Goal: Task Accomplishment & Management: Manage account settings

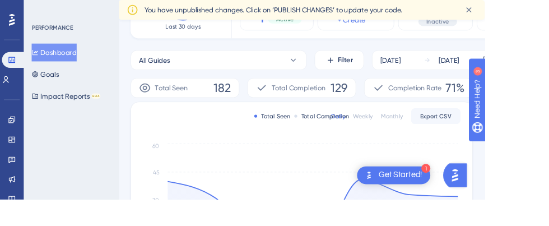
scroll to position [124, 0]
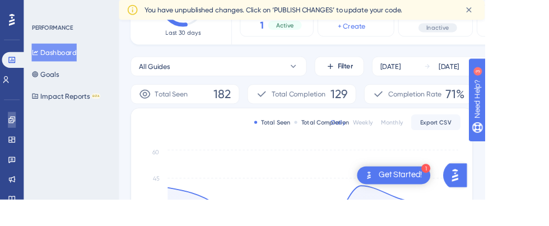
click at [10, 136] on icon at bounding box center [13, 135] width 9 height 9
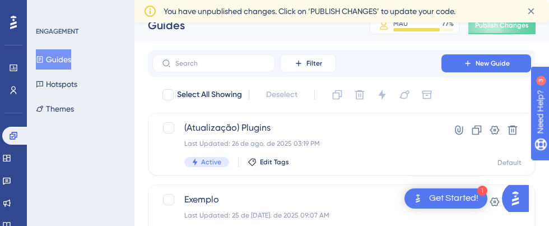
scroll to position [5, 0]
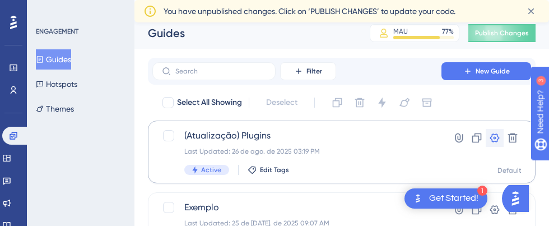
click at [492, 138] on icon at bounding box center [494, 137] width 11 height 11
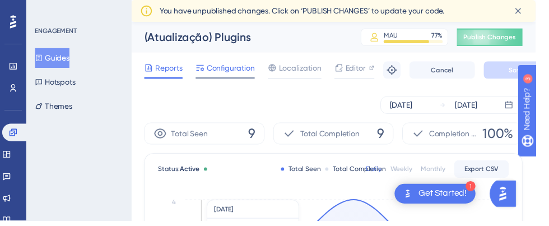
click at [243, 65] on span "Configuration" at bounding box center [236, 69] width 49 height 13
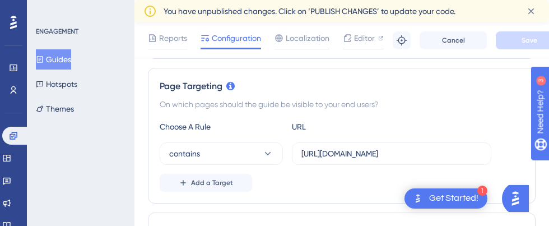
scroll to position [261, 0]
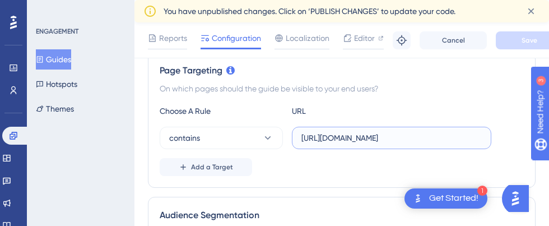
click at [351, 136] on input "[URL][DOMAIN_NAME]" at bounding box center [391, 138] width 180 height 12
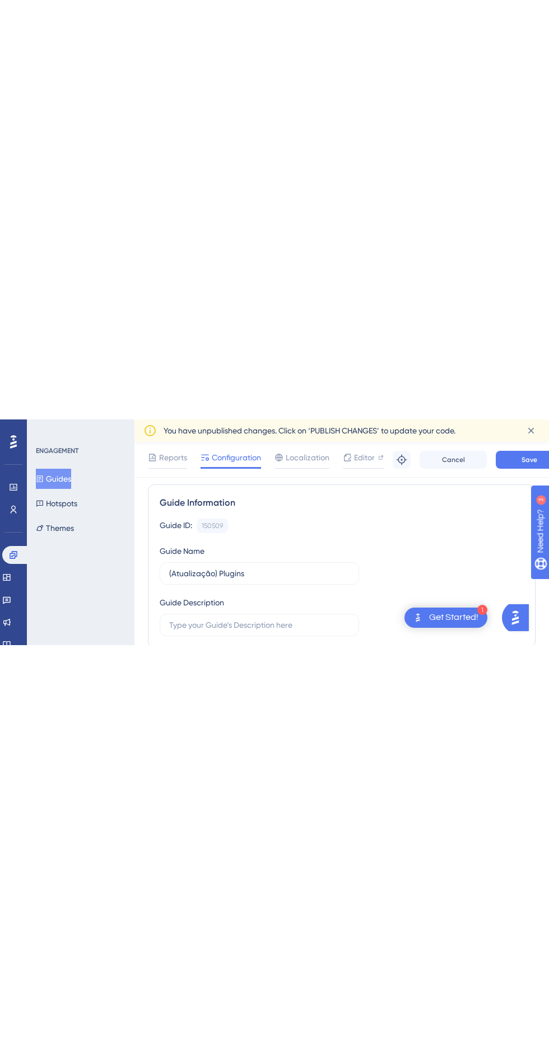
scroll to position [72, 0]
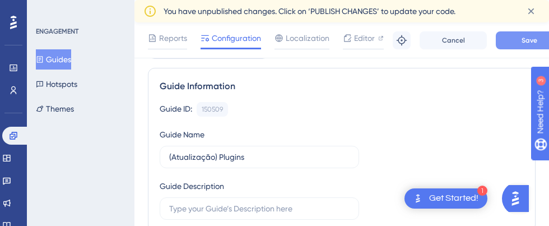
type input "[URL][DOMAIN_NAME]"
click at [523, 35] on button "Save" at bounding box center [529, 40] width 67 height 18
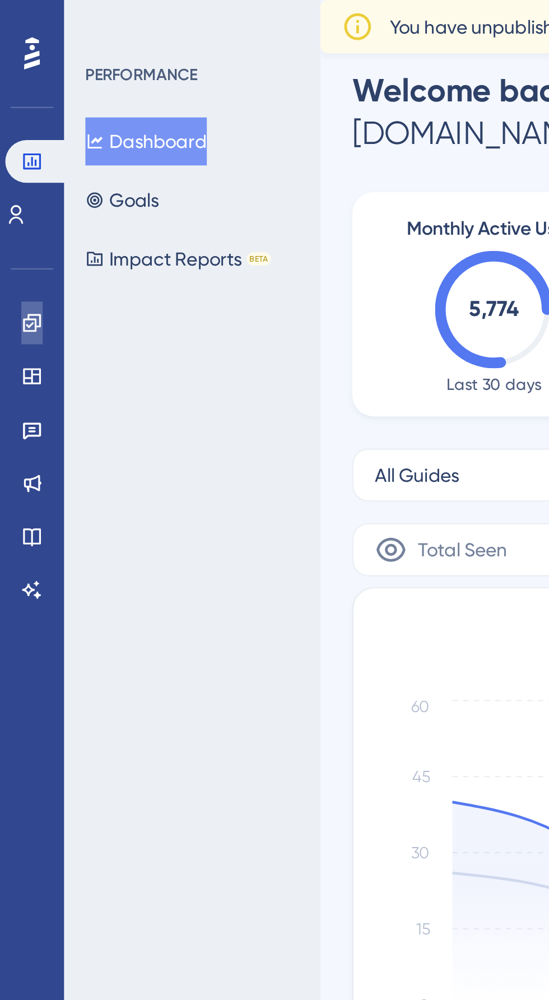
click at [11, 137] on icon at bounding box center [13, 135] width 7 height 7
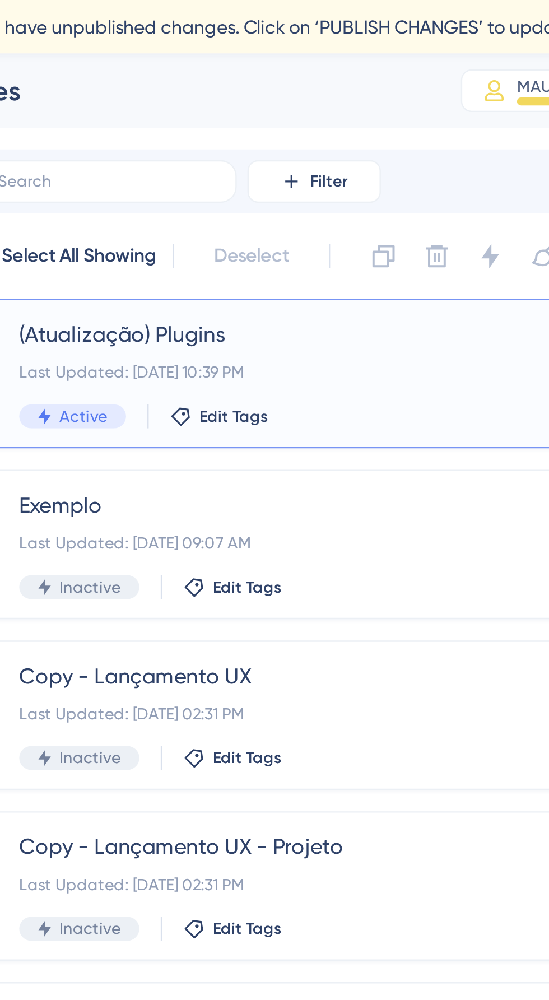
click at [243, 142] on span "(Atualização) Plugins" at bounding box center [296, 140] width 225 height 13
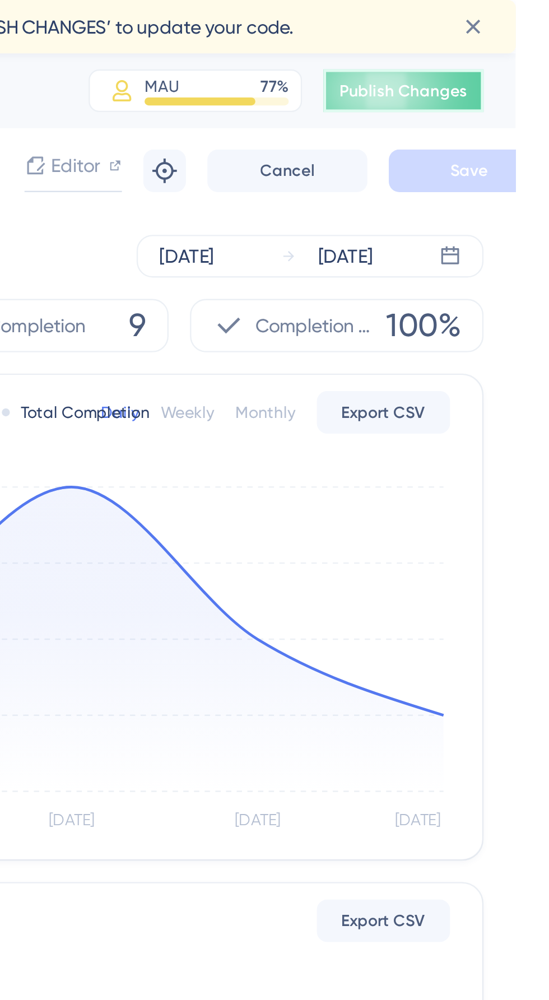
click at [506, 43] on button "Publish Changes" at bounding box center [501, 38] width 67 height 18
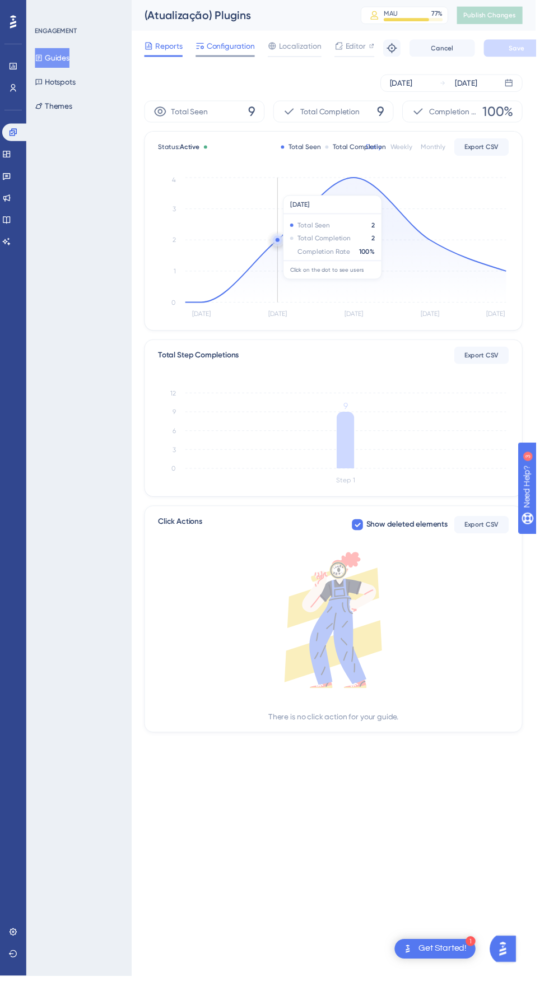
click at [245, 44] on span "Configuration" at bounding box center [236, 46] width 49 height 13
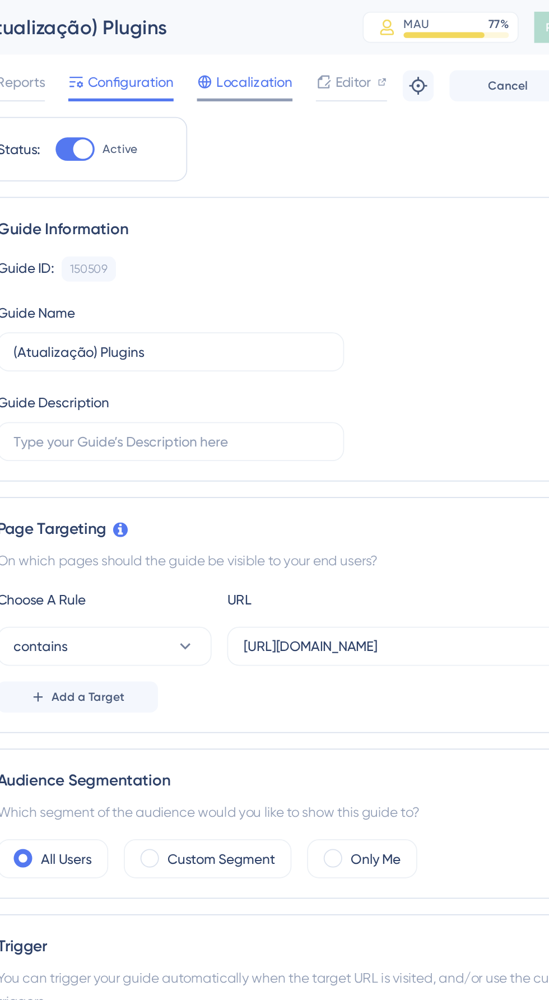
click at [317, 45] on span "Localization" at bounding box center [308, 46] width 44 height 13
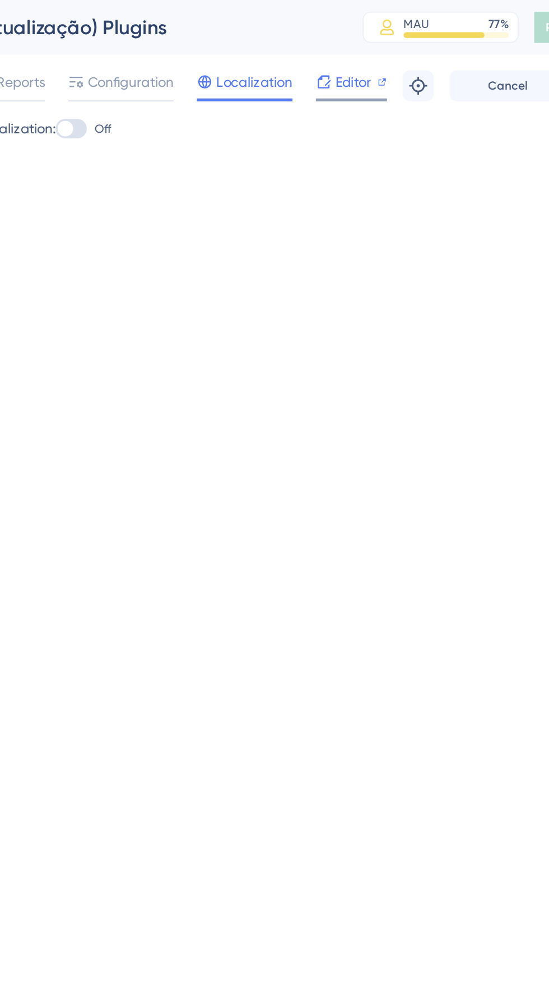
click at [371, 45] on span "Editor" at bounding box center [364, 46] width 21 height 13
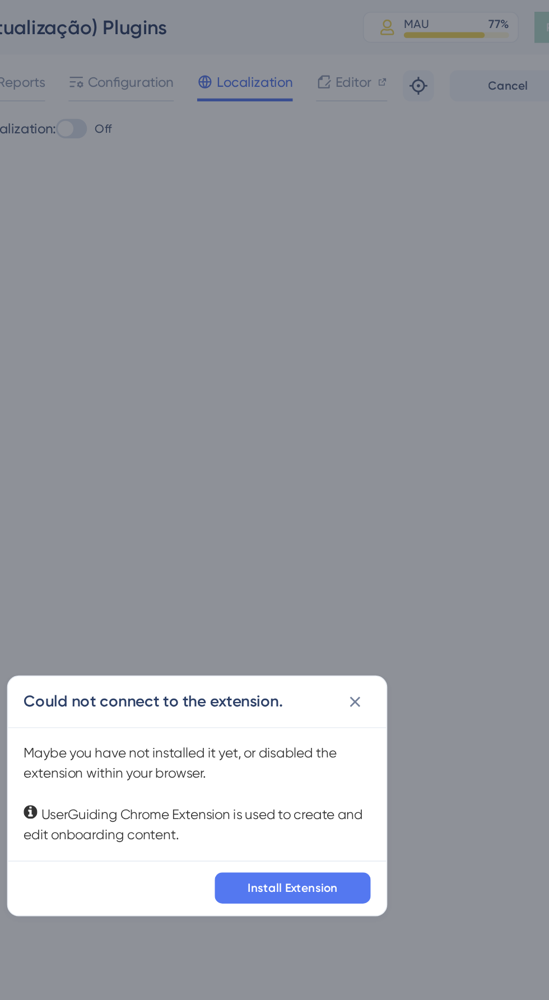
click at [250, 49] on div "Could not connect to the extension. Maybe you have not installed it yet, or dis…" at bounding box center [274, 500] width 549 height 1000
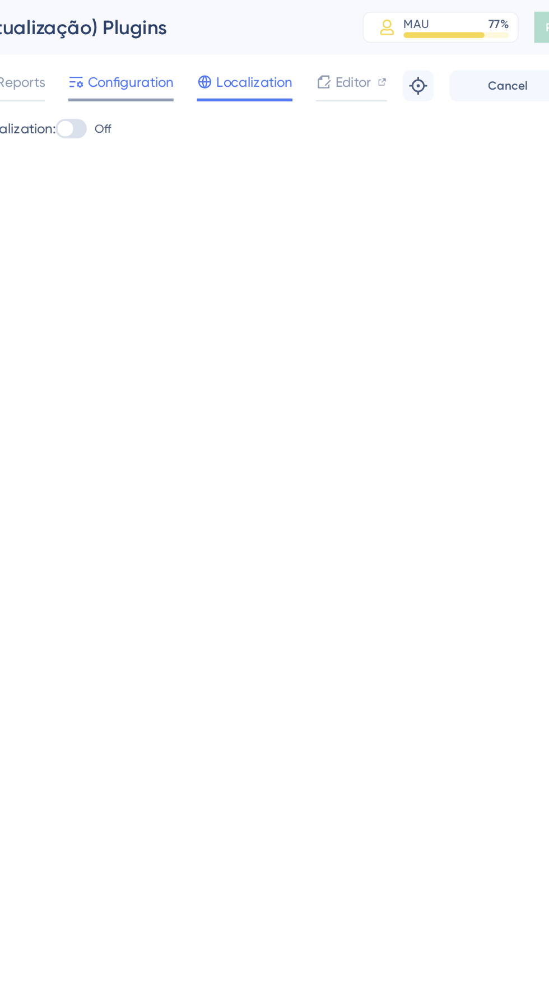
click at [236, 47] on span "Configuration" at bounding box center [236, 46] width 49 height 13
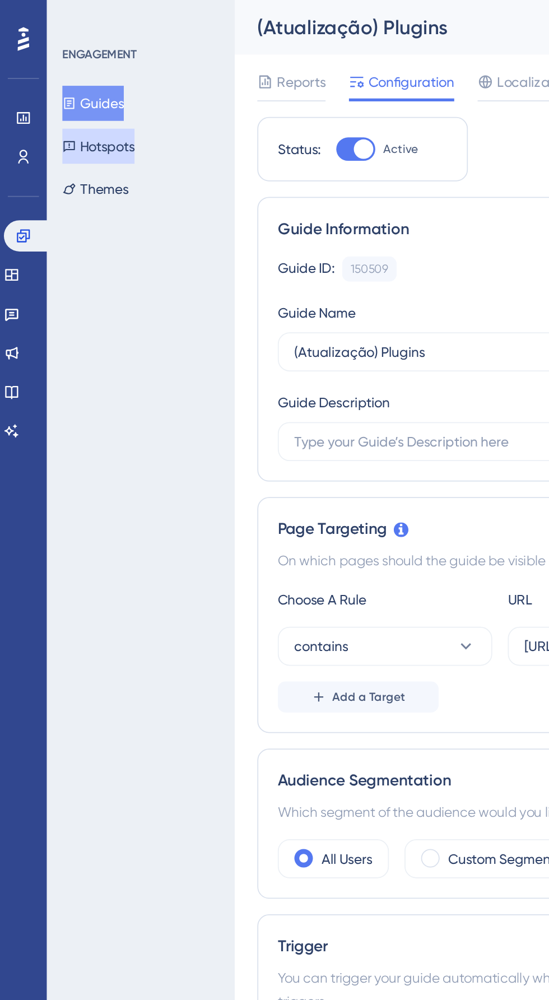
click at [75, 90] on button "Hotspots" at bounding box center [56, 84] width 41 height 20
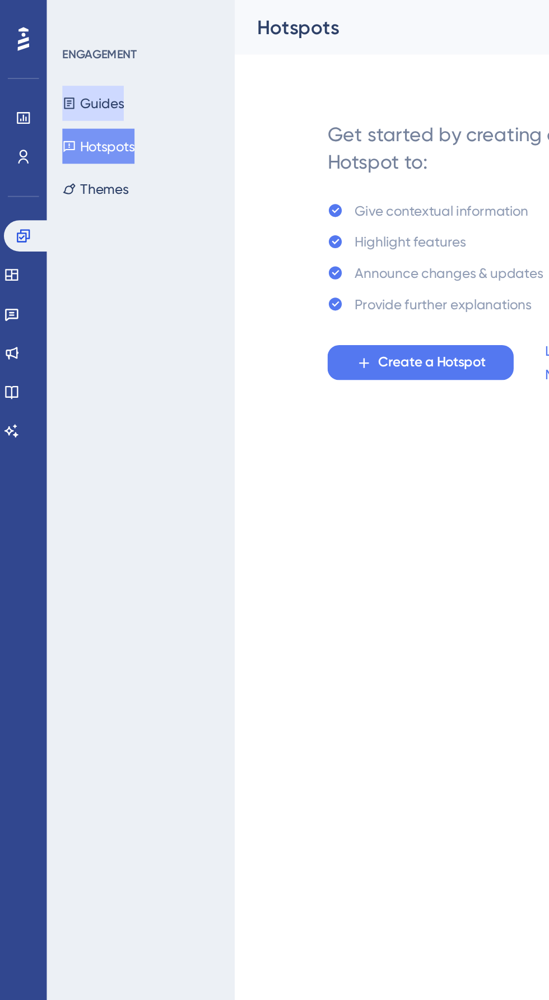
click at [71, 52] on button "Guides" at bounding box center [53, 59] width 35 height 20
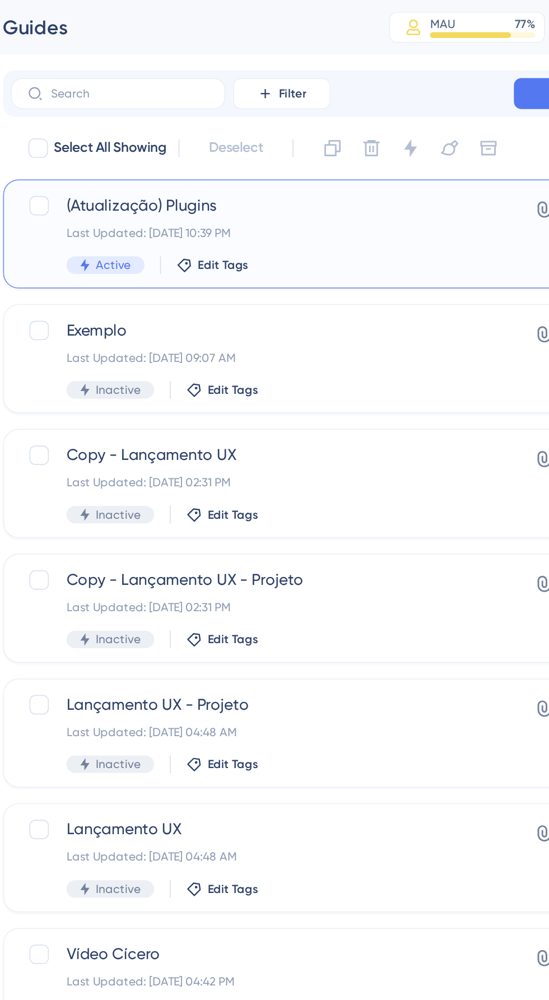
click at [206, 125] on div "(Atualização) Plugins Last Updated: 27 de ago. de 2025 10:39 PM Active Edit Tags" at bounding box center [296, 134] width 225 height 46
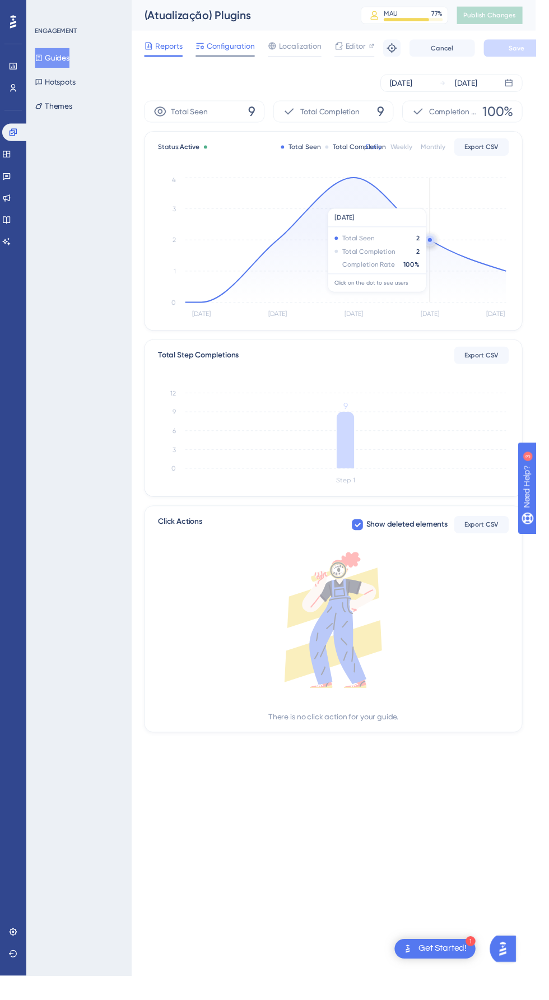
click at [225, 58] on div at bounding box center [231, 58] width 61 height 2
